Goal: Contribute content: Add original content to the website for others to see

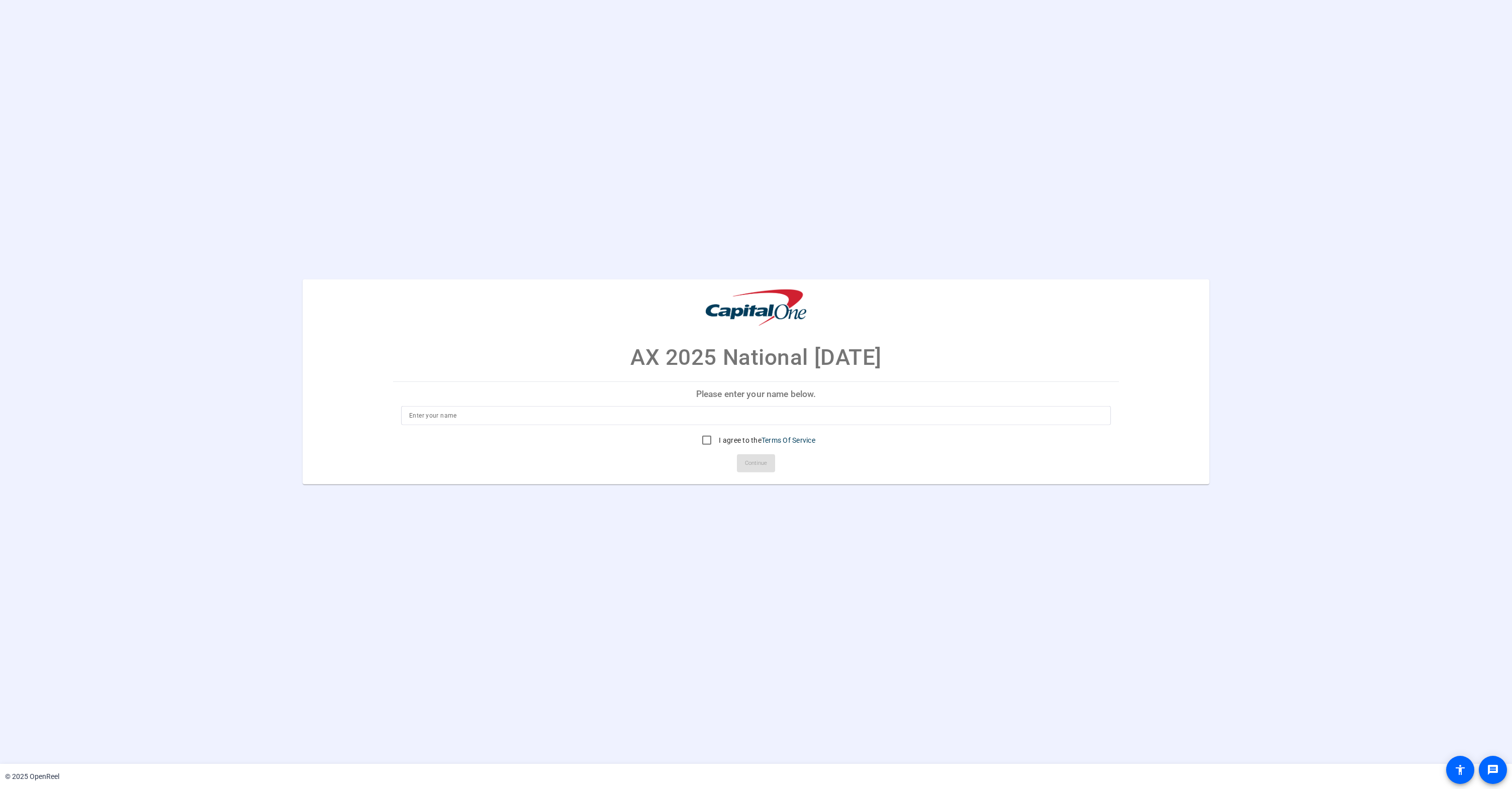
click at [425, 418] on input at bounding box center [756, 415] width 694 height 12
type input "[PERSON_NAME]"
click at [704, 439] on input "I agree to the Terms Of Service" at bounding box center [706, 440] width 20 height 20
checkbox input "true"
click at [759, 466] on span "Continue" at bounding box center [756, 464] width 22 height 15
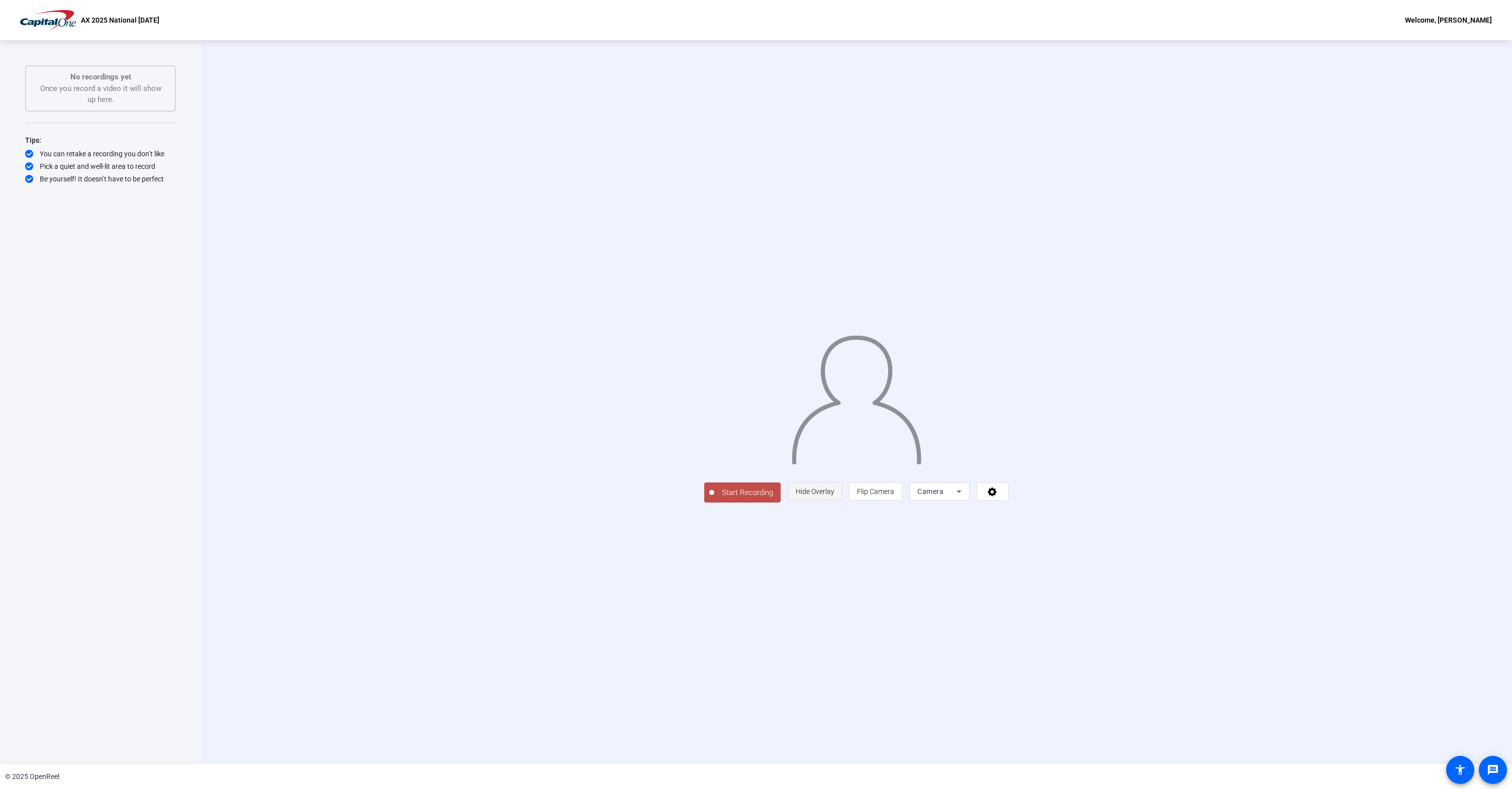
click at [834, 496] on span "Hide Overlay" at bounding box center [815, 491] width 38 height 8
click at [836, 497] on span "Show Overlay" at bounding box center [815, 493] width 42 height 8
click at [962, 493] on icon at bounding box center [959, 492] width 5 height 3
click at [1086, 562] on div at bounding box center [756, 394] width 1512 height 789
click at [895, 496] on span "Flip Camera" at bounding box center [875, 491] width 37 height 8
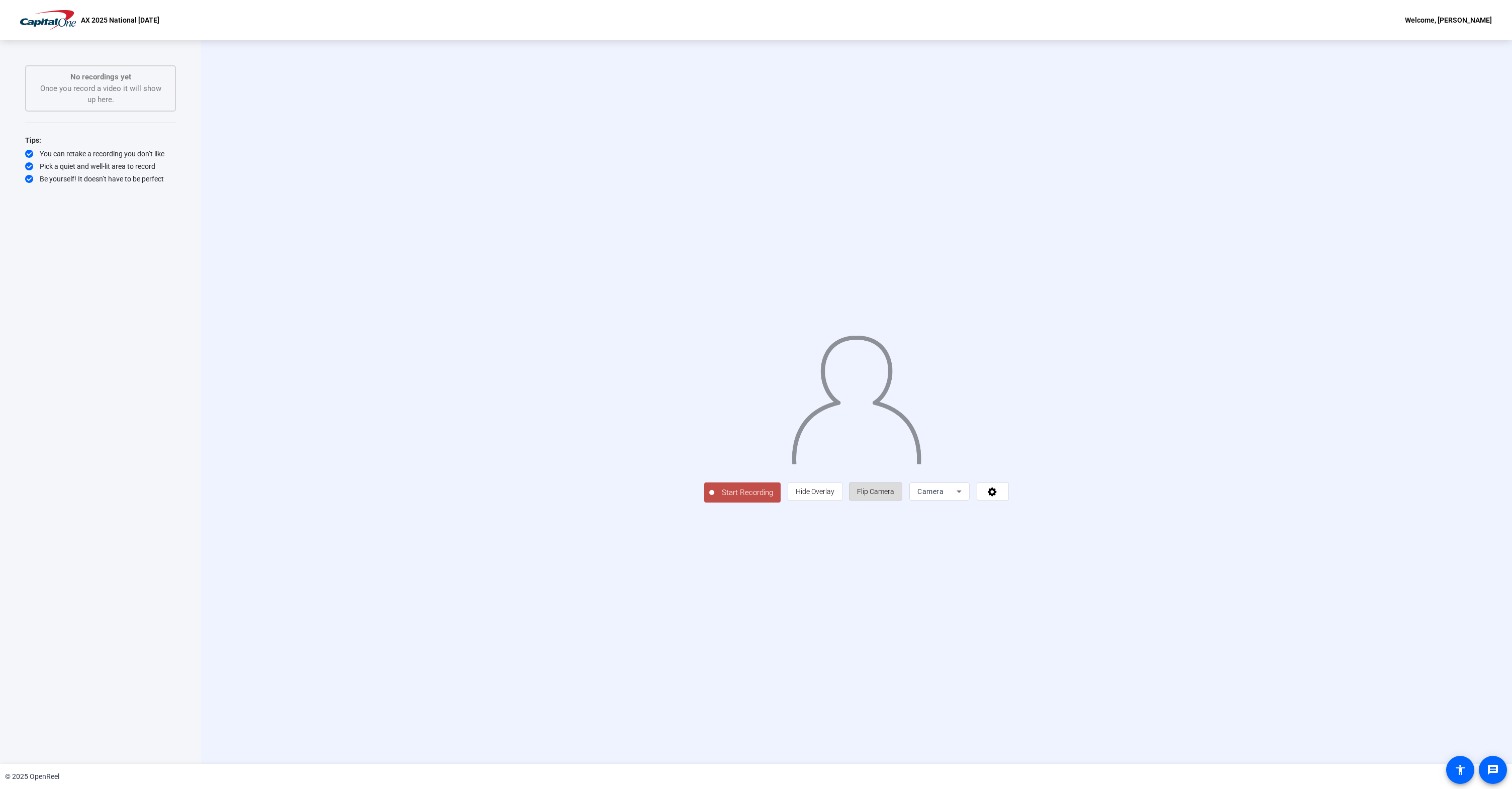
click at [895, 496] on span "Flip Camera" at bounding box center [875, 491] width 37 height 8
click at [714, 498] on span "Start Recording" at bounding box center [747, 493] width 67 height 12
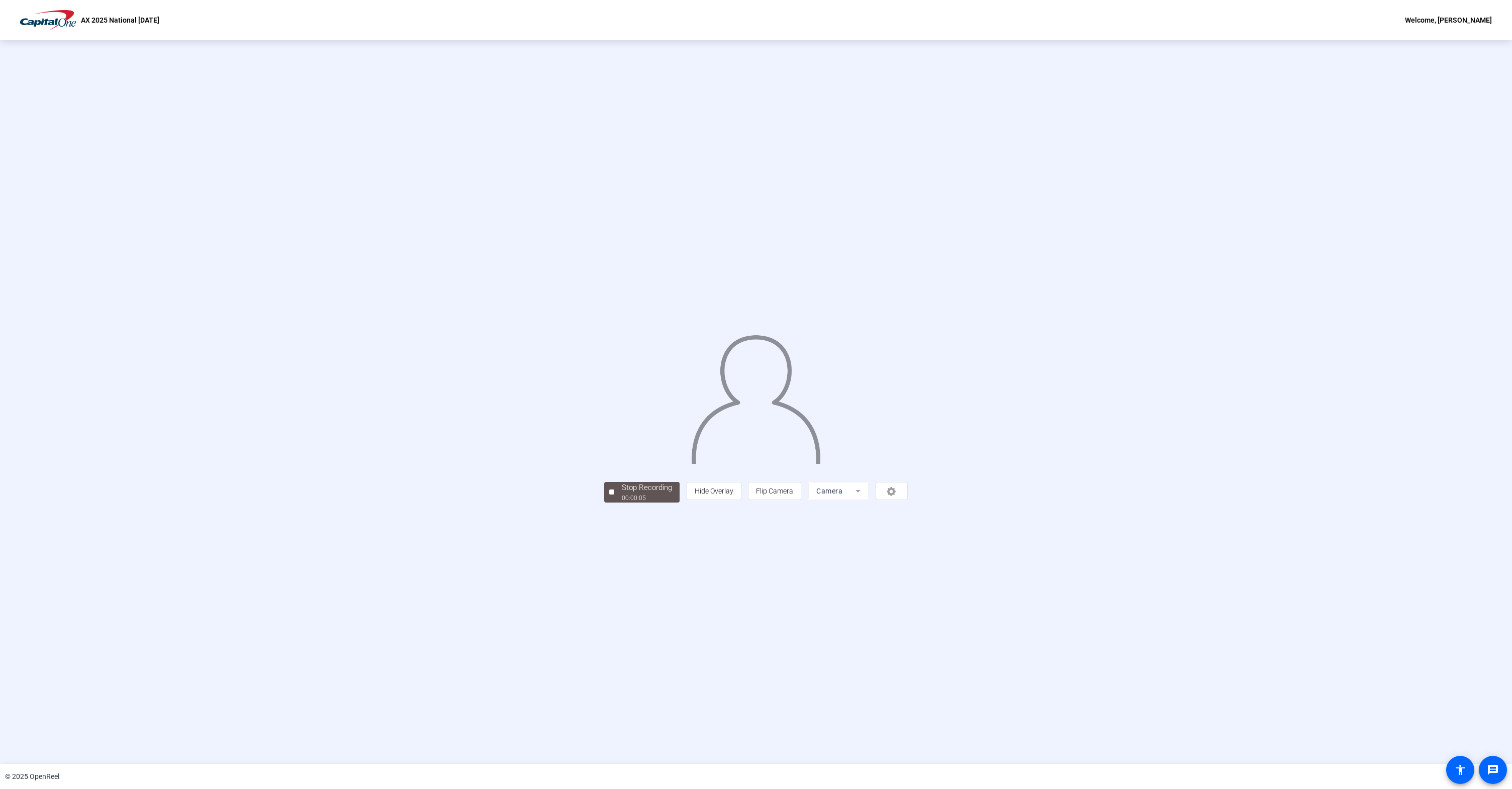
click at [614, 503] on span "Stop Recording 00:00:05" at bounding box center [647, 492] width 65 height 20
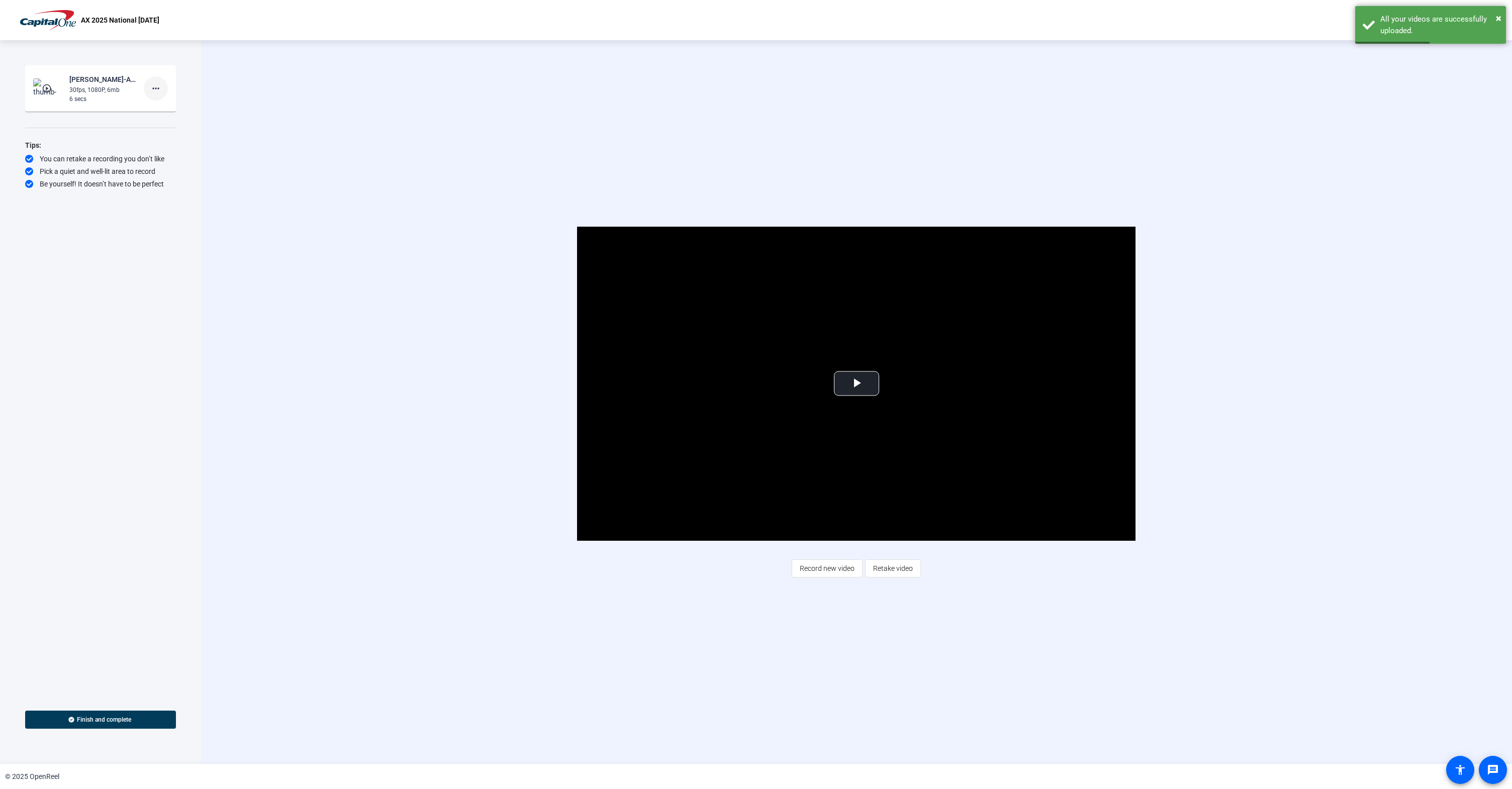
click at [154, 88] on mat-icon "more_horiz" at bounding box center [155, 88] width 12 height 12
click at [161, 107] on span "Delete clip" at bounding box center [171, 109] width 40 height 12
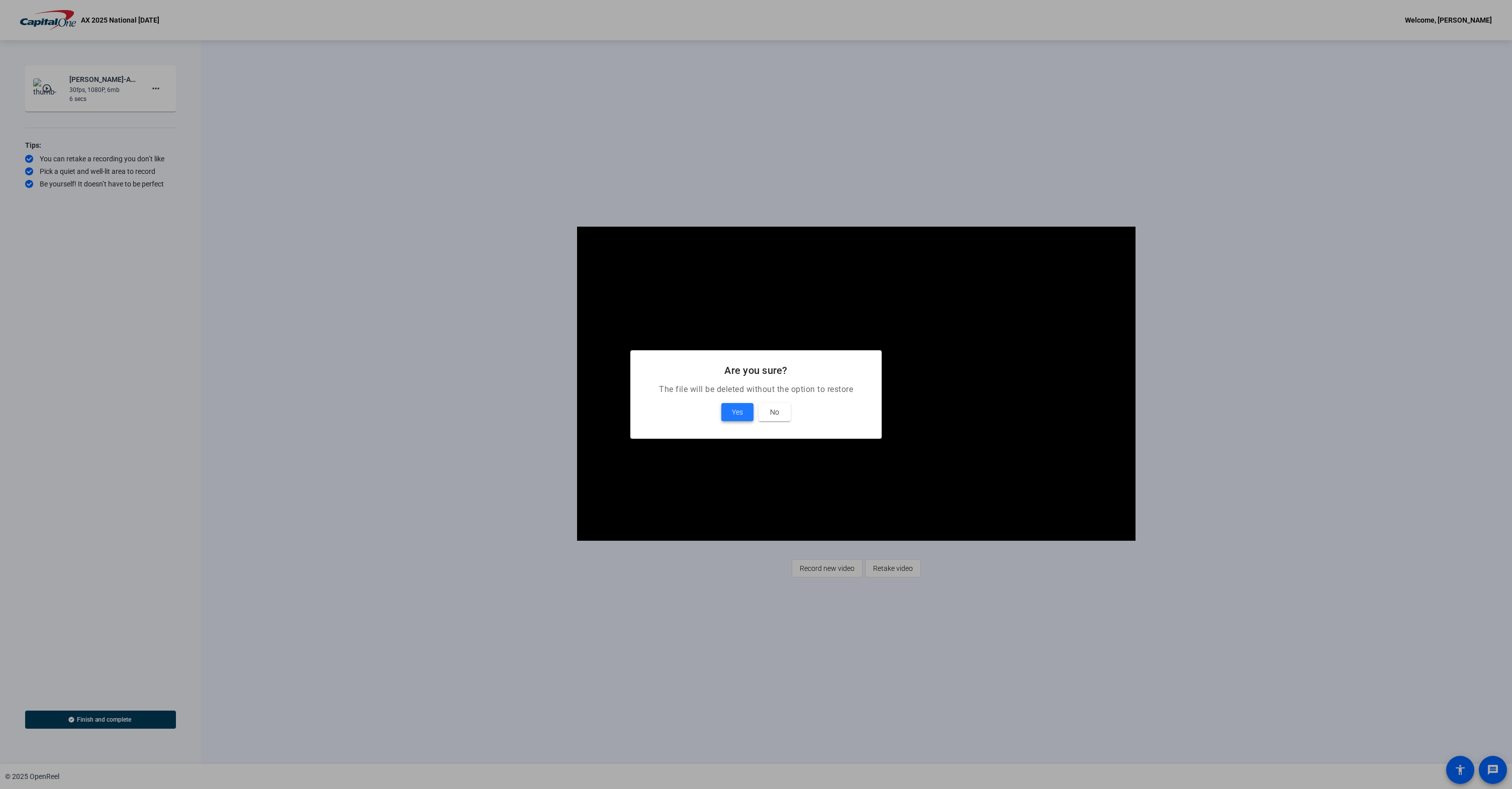
click at [735, 411] on span "Yes" at bounding box center [737, 412] width 11 height 12
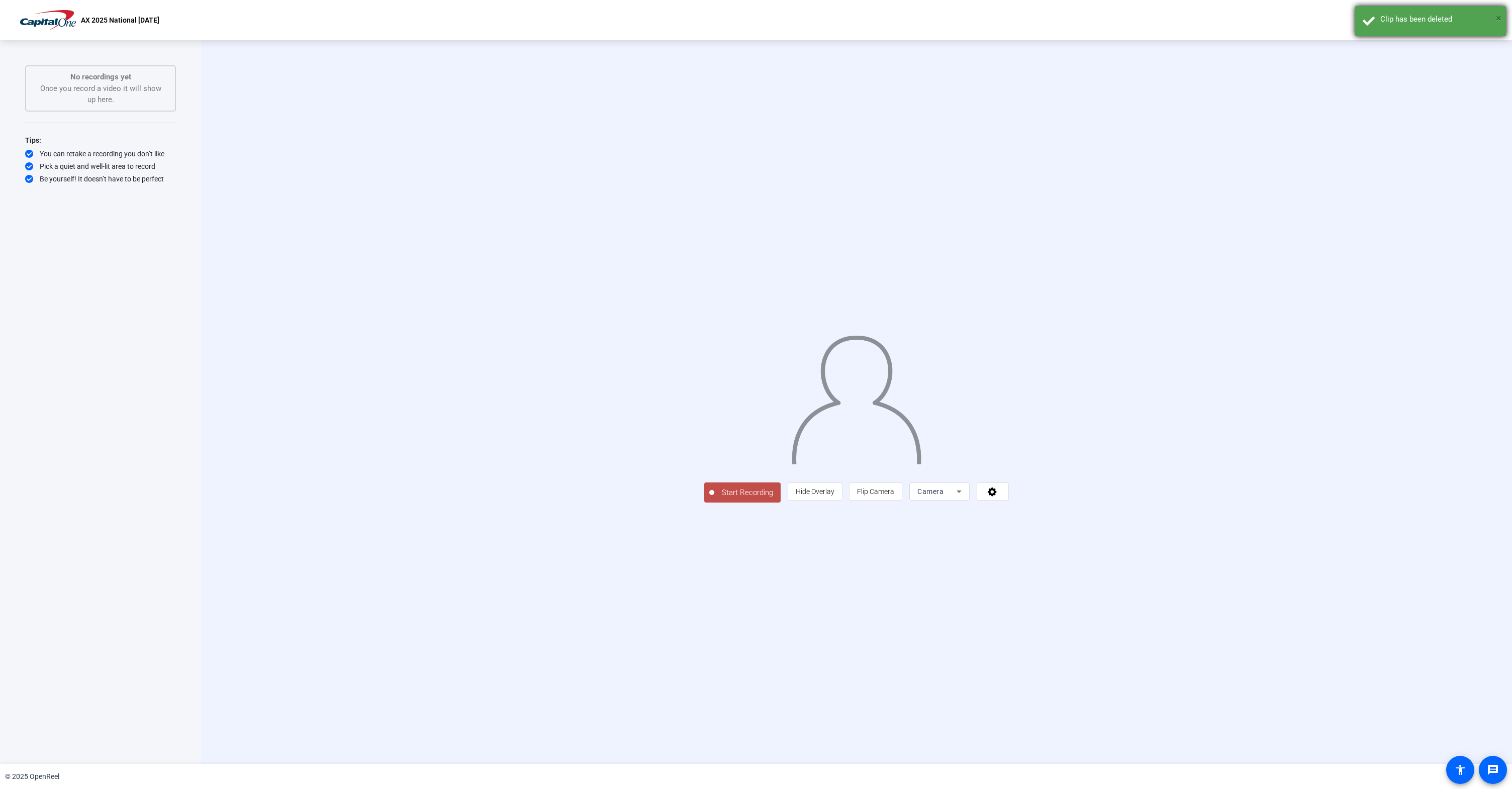
click at [1499, 17] on span "×" at bounding box center [1499, 18] width 6 height 12
